Goal: Information Seeking & Learning: Find specific fact

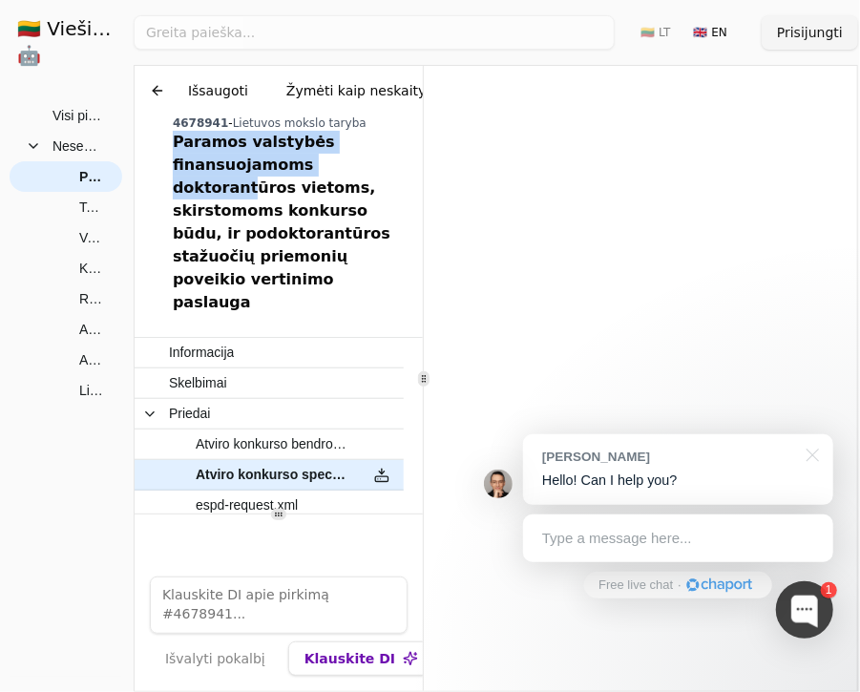
drag, startPoint x: 176, startPoint y: 144, endPoint x: 364, endPoint y: 164, distance: 189.1
click at [364, 164] on div "Paramos valstybės finansuojamoms doktorantūros vietoms, skirstomoms konkurso bū…" at bounding box center [294, 222] width 242 height 183
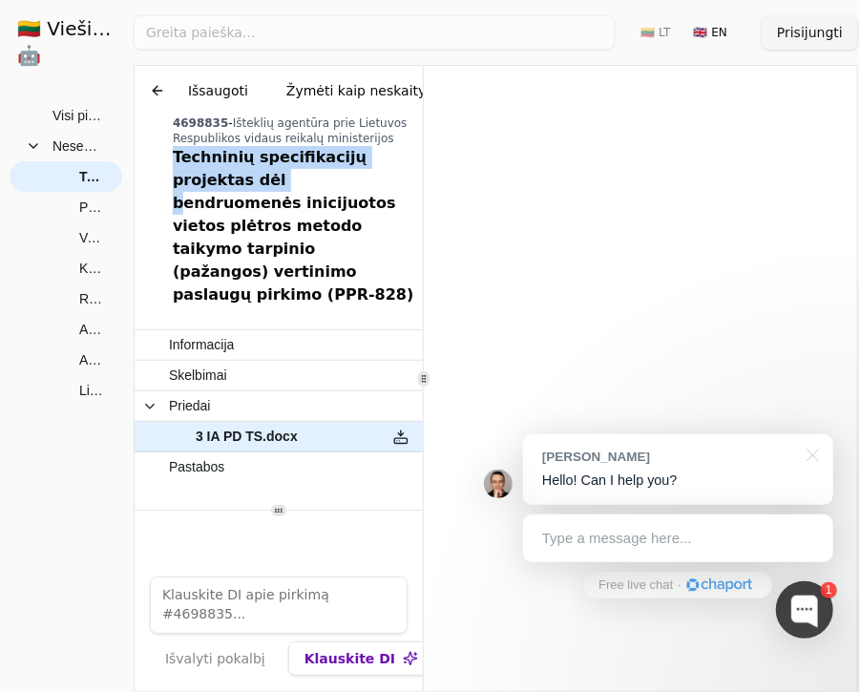
drag, startPoint x: 175, startPoint y: 157, endPoint x: 206, endPoint y: 172, distance: 35.0
click at [206, 172] on div "Techninių specifikacijų projektas dėl bendruomenės inicijuotos vietos plėtros m…" at bounding box center [294, 226] width 242 height 160
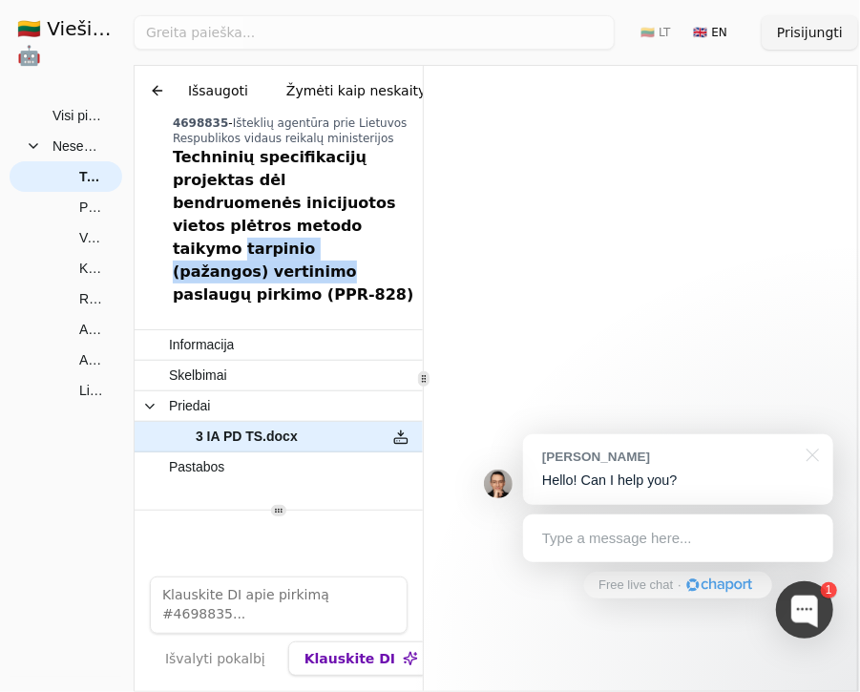
drag, startPoint x: 170, startPoint y: 221, endPoint x: 374, endPoint y: 220, distance: 204.3
click at [374, 220] on div "Chat Išsaugoti Žymėti kaip neskaitytą 4698835 - Išteklių agentūra prie Lietuvos…" at bounding box center [279, 190] width 288 height 248
copy div "tarpinio (pažangos) vertinimo"
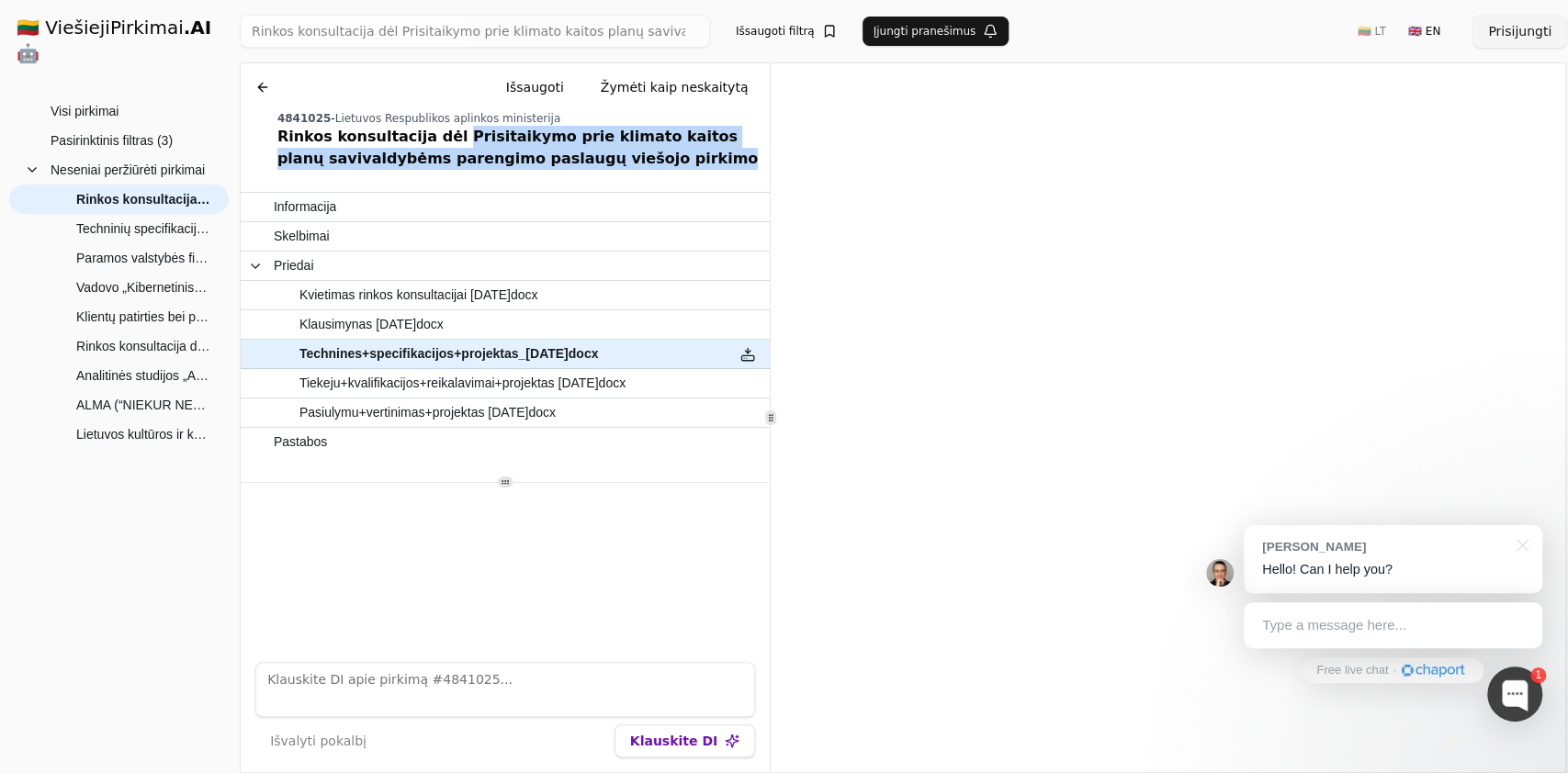
drag, startPoint x: 634, startPoint y: 167, endPoint x: 439, endPoint y: 136, distance: 197.4
click at [439, 136] on div "Rinkos konsultacija dėl Prisitaikymo prie klimato kaitos planų savivaldybėms pa…" at bounding box center [519, 148] width 485 height 44
copy div "risitaikymo prie klimato kaitos planų savivaldybėms parengimo paslaugų viešojo …"
drag, startPoint x: 428, startPoint y: 137, endPoint x: 632, endPoint y: 155, distance: 204.8
click at [632, 155] on div "Rinkos konsultacija dėl Prisitaikymo prie klimato kaitos planų savivaldybėms pa…" at bounding box center [519, 148] width 485 height 44
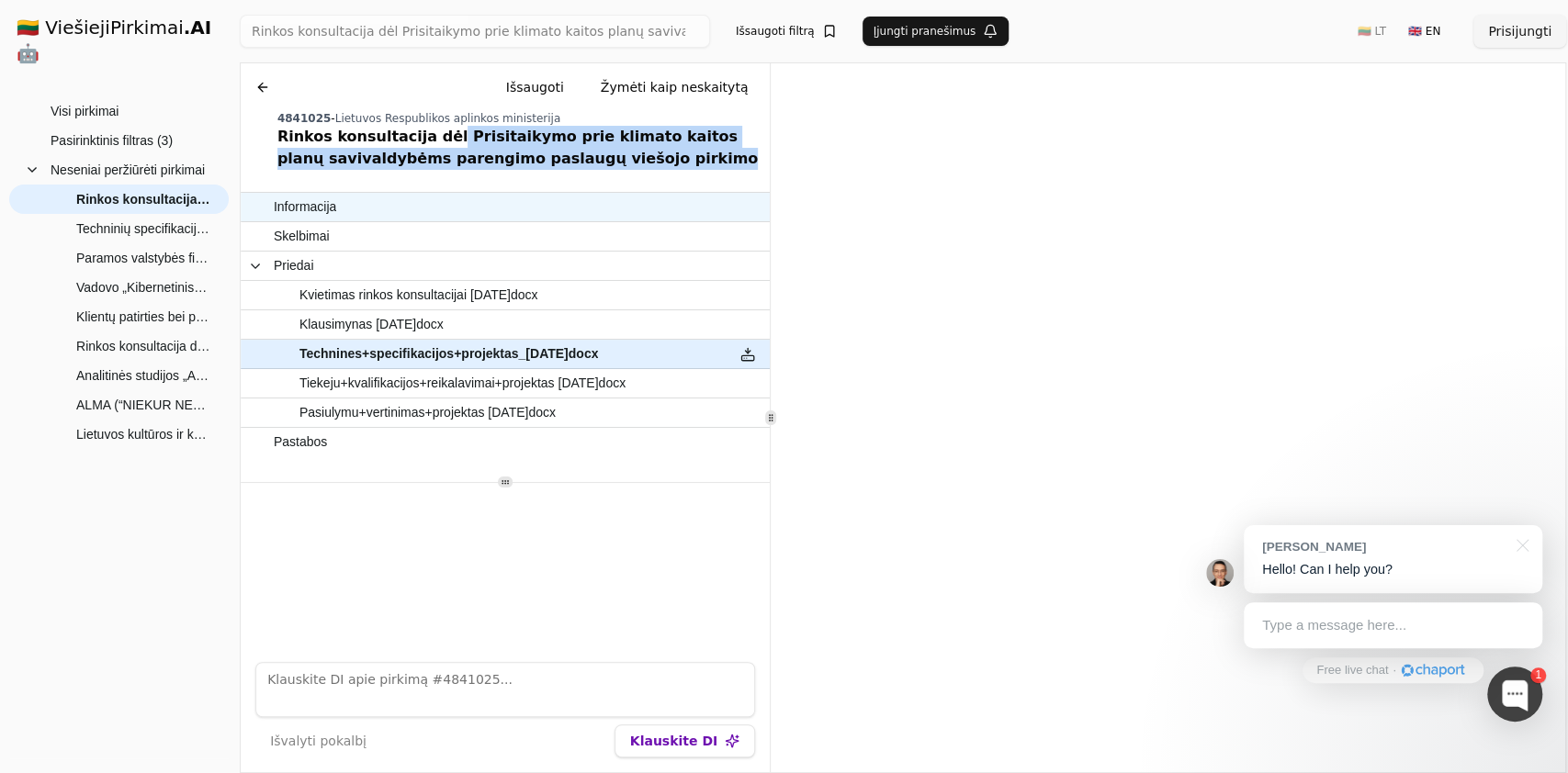
copy div "Prisitaikymo prie klimato kaitos planų savivaldybėms parengimo paslaugų viešojo…"
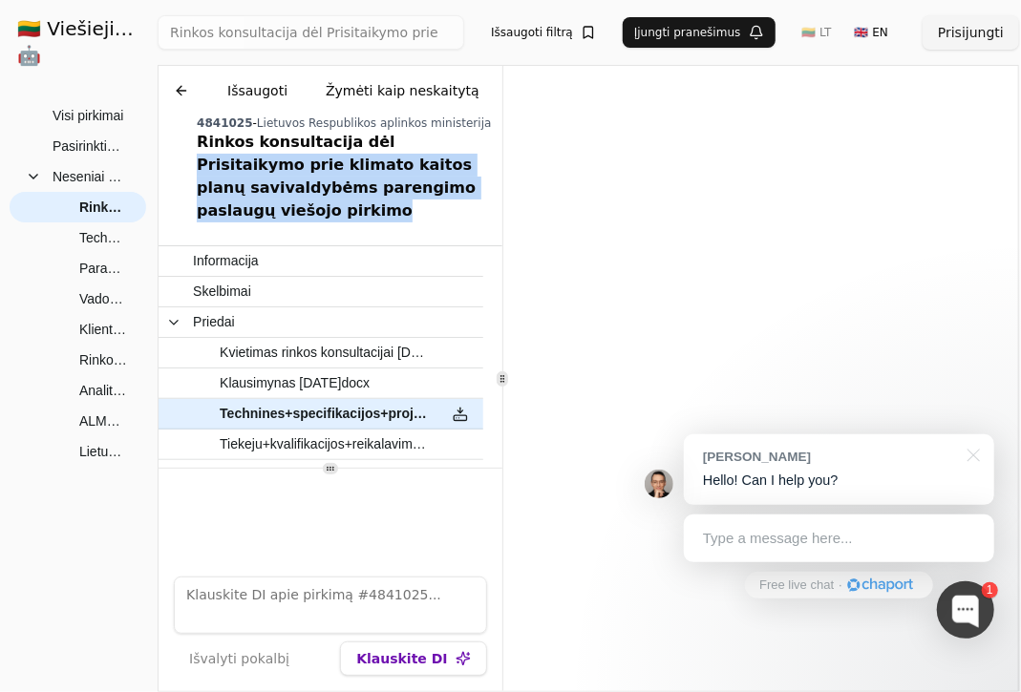
click at [178, 94] on button at bounding box center [181, 91] width 31 height 34
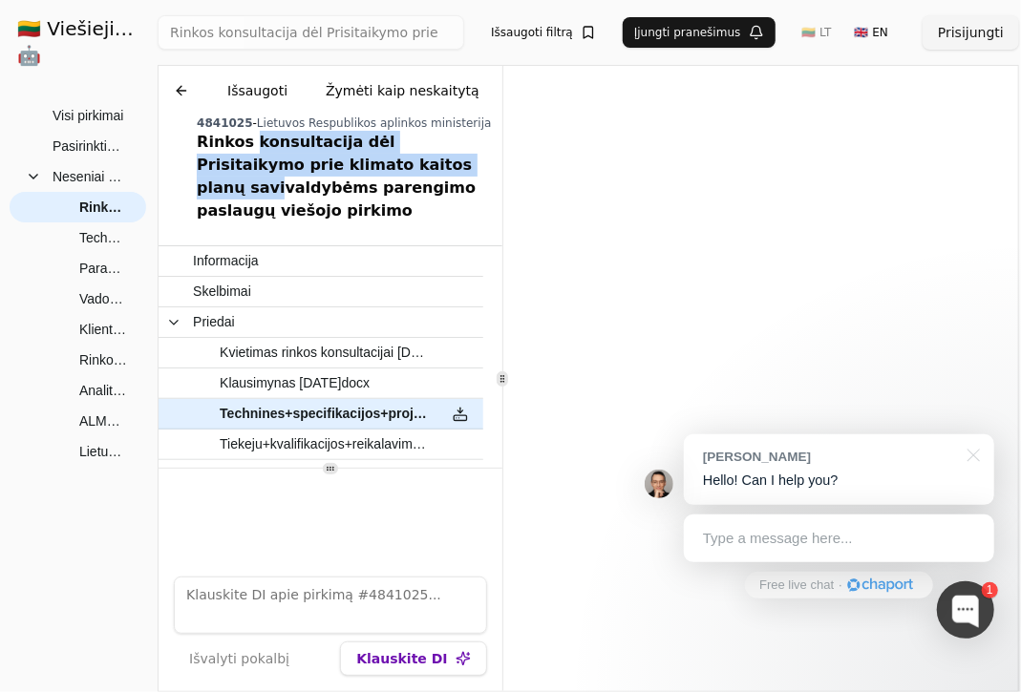
drag, startPoint x: 250, startPoint y: 141, endPoint x: 368, endPoint y: 161, distance: 119.1
click at [368, 161] on div "Rinkos konsultacija dėl Prisitaikymo prie klimato kaitos planų savivaldybėms pa…" at bounding box center [346, 177] width 298 height 92
copy div "konsultacija dėl Prisitaikymo prie klimato kaitos planų savi"
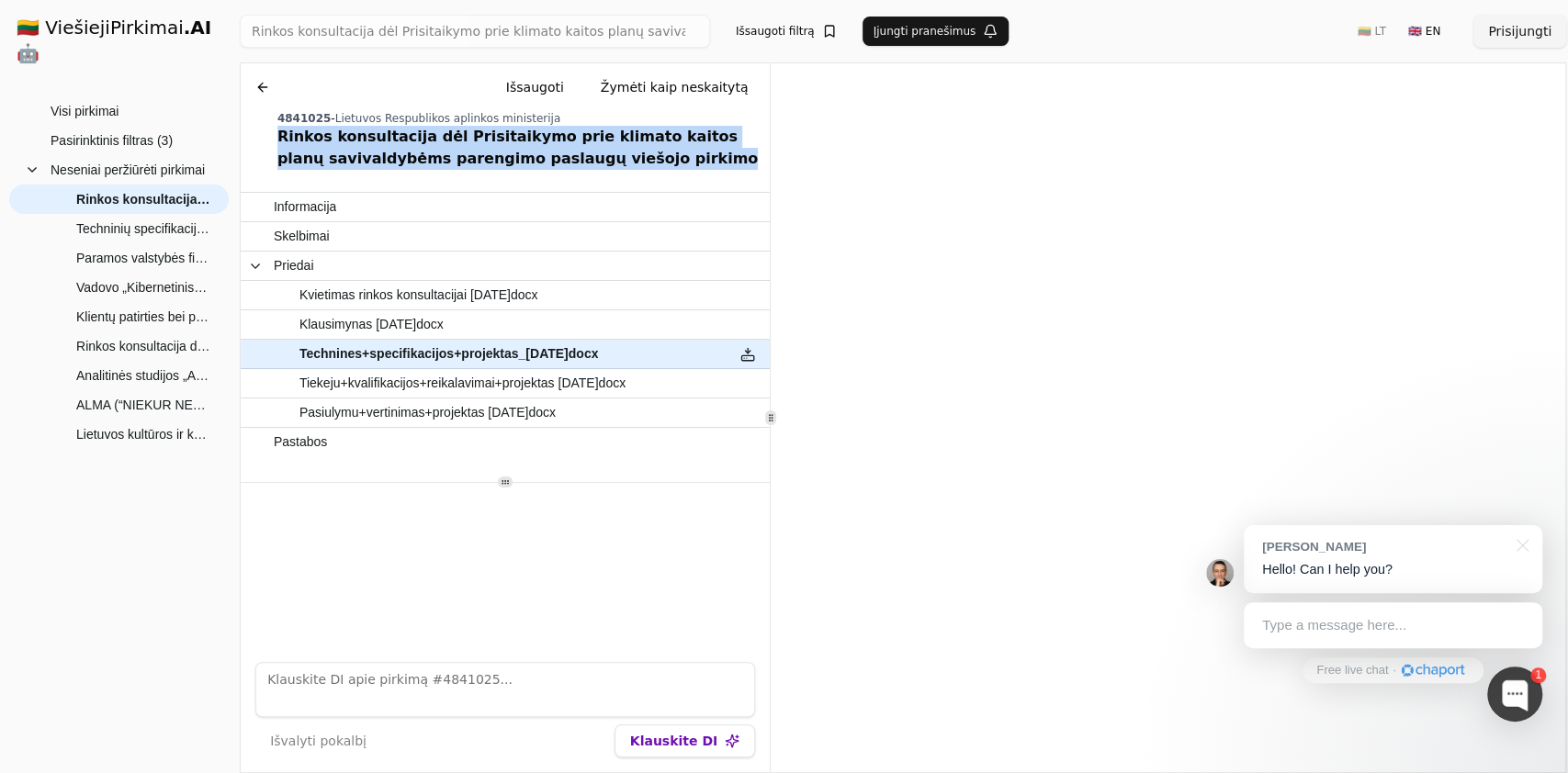
drag, startPoint x: 640, startPoint y: 171, endPoint x: 270, endPoint y: 143, distance: 371.1
click at [270, 143] on div "Chat Išsaugoti Žymėti kaip neskaitytą 4841025 - Lietuvos Respublikos aplinkos m…" at bounding box center [505, 120] width 529 height 113
copy div "Rinkos konsultacija dėl Prisitaikymo prie klimato kaitos planų savivaldybėms pa…"
